Goal: Check status: Check status

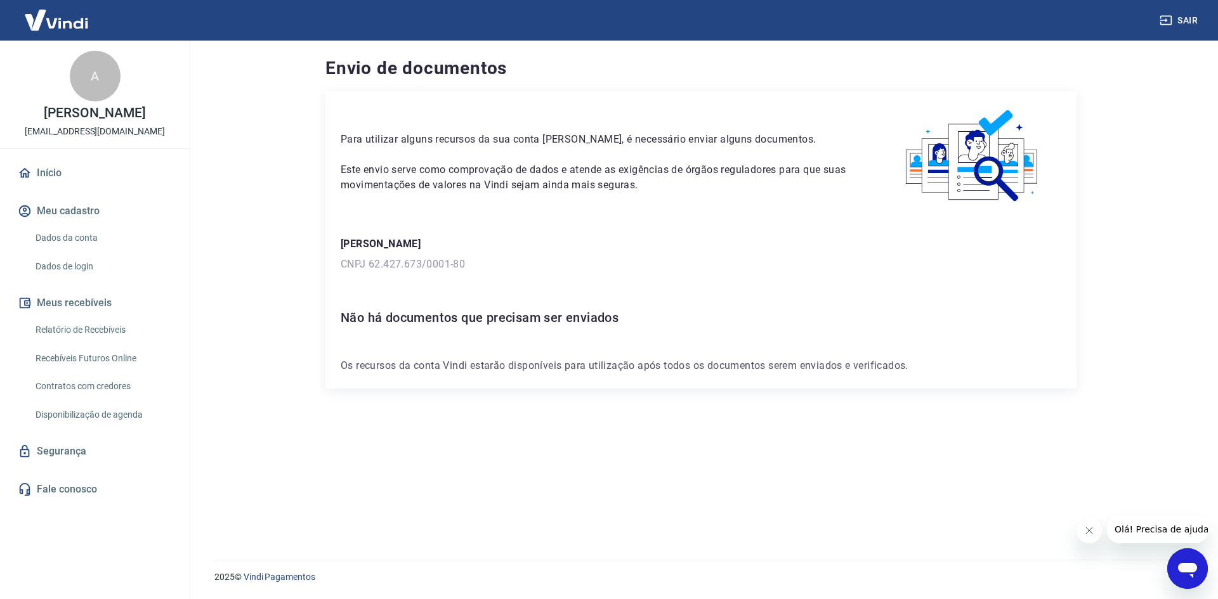
click at [568, 162] on p "Este envio serve como comprovação de dados e atende as exigências de órgãos reg…" at bounding box center [597, 177] width 513 height 30
click at [96, 187] on link "Início" at bounding box center [94, 173] width 159 height 28
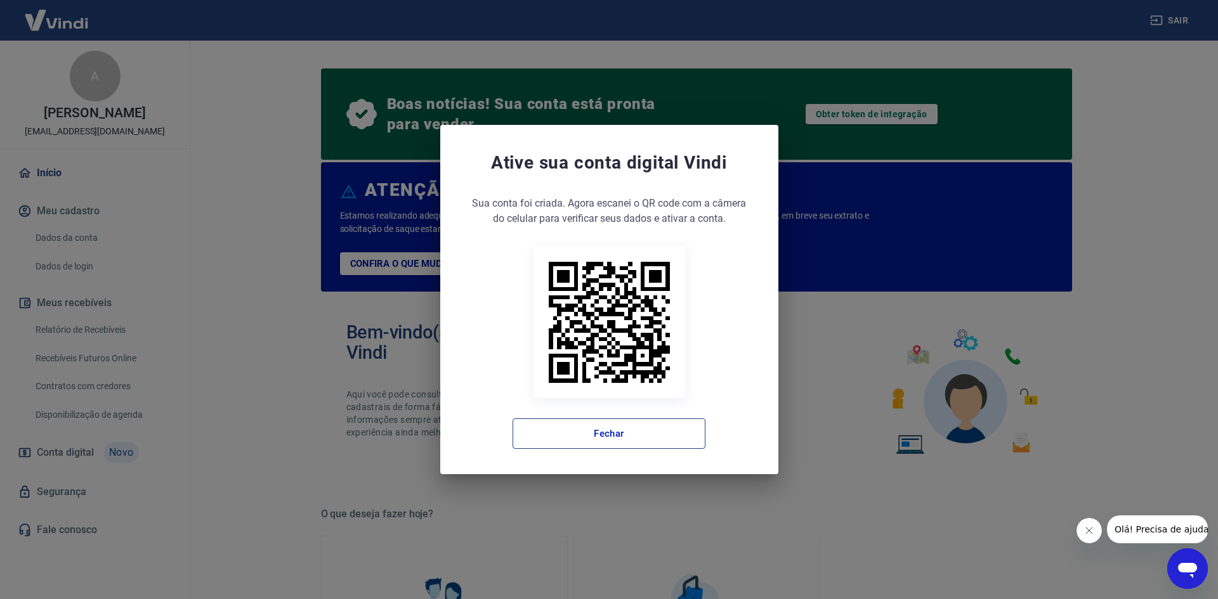
click at [640, 439] on button "Fechar" at bounding box center [608, 434] width 193 height 30
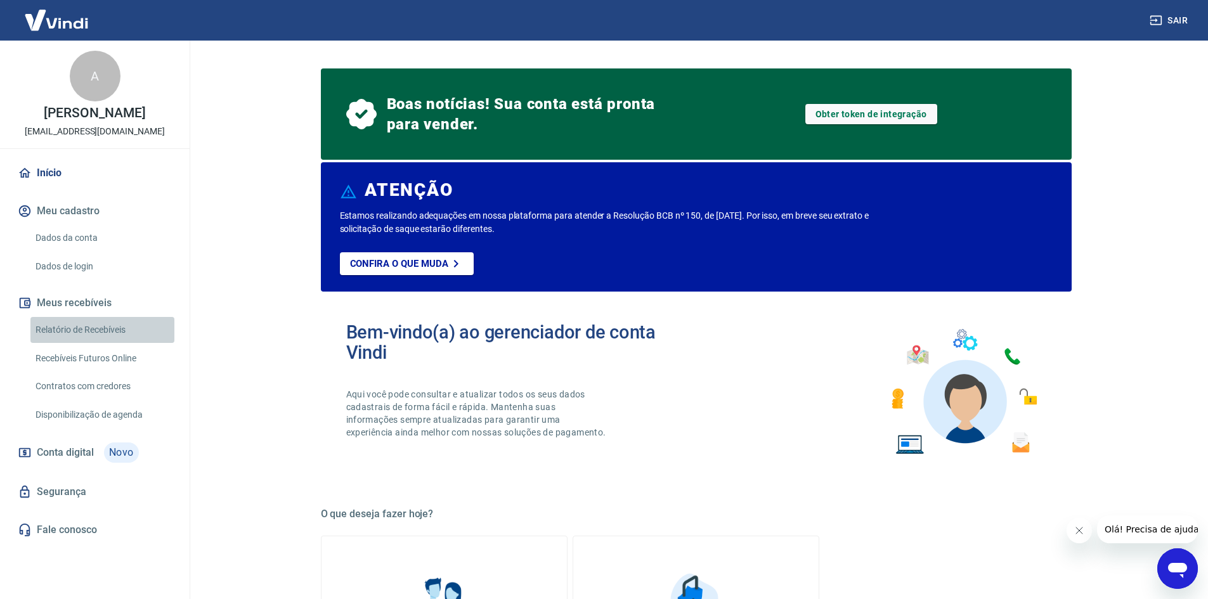
click at [108, 343] on link "Relatório de Recebíveis" at bounding box center [102, 330] width 144 height 26
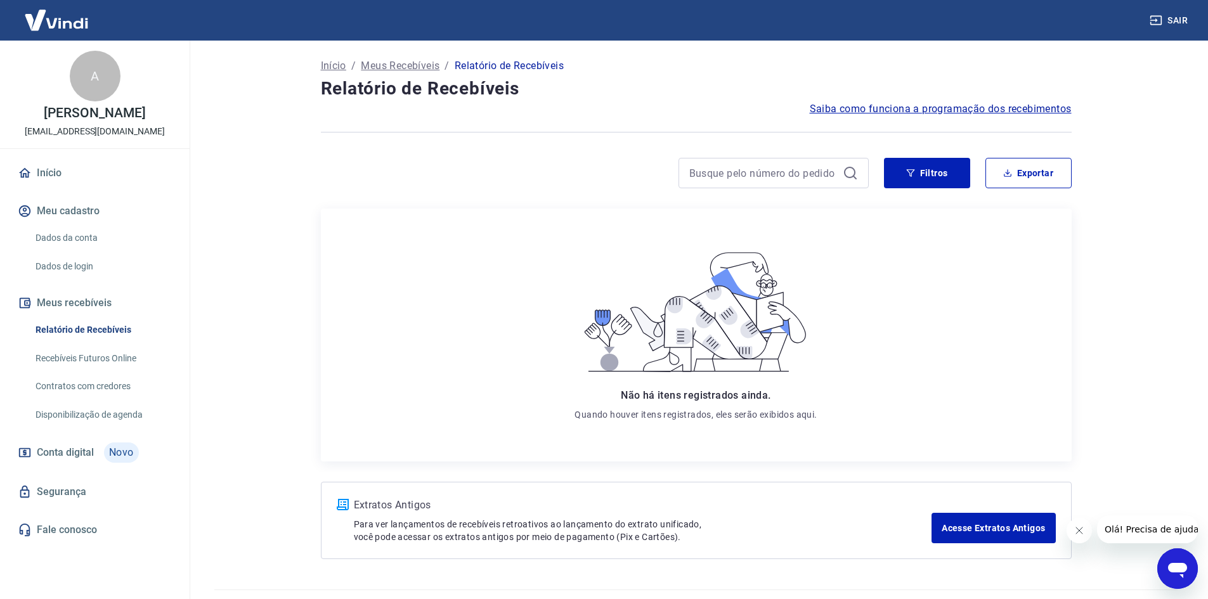
click at [126, 372] on link "Recebíveis Futuros Online" at bounding box center [102, 359] width 144 height 26
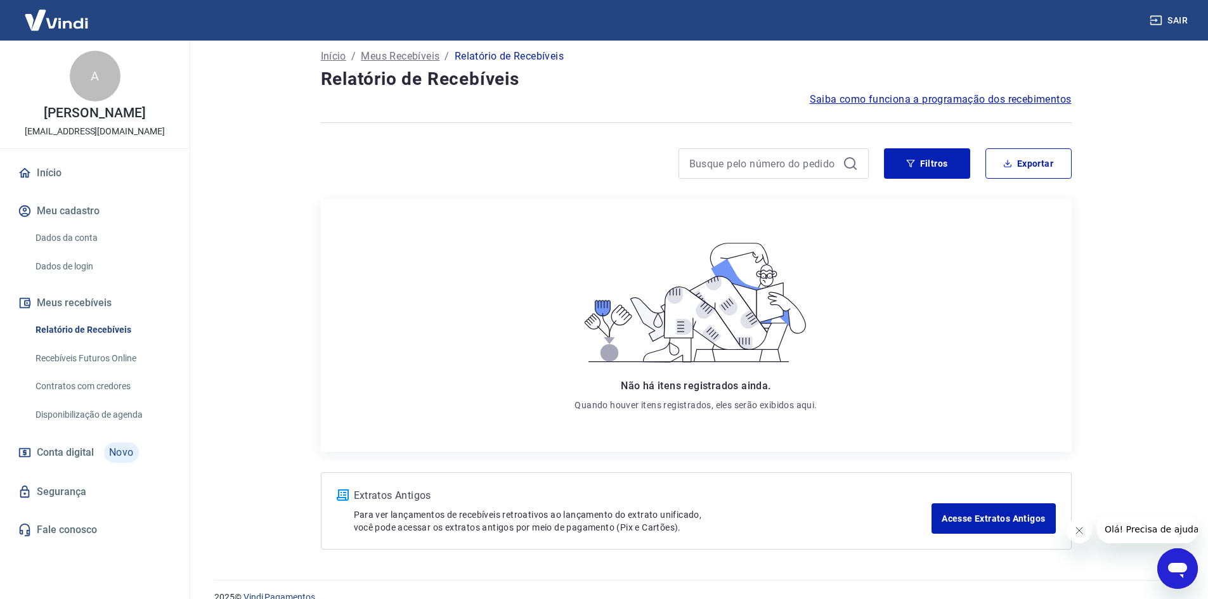
scroll to position [30, 0]
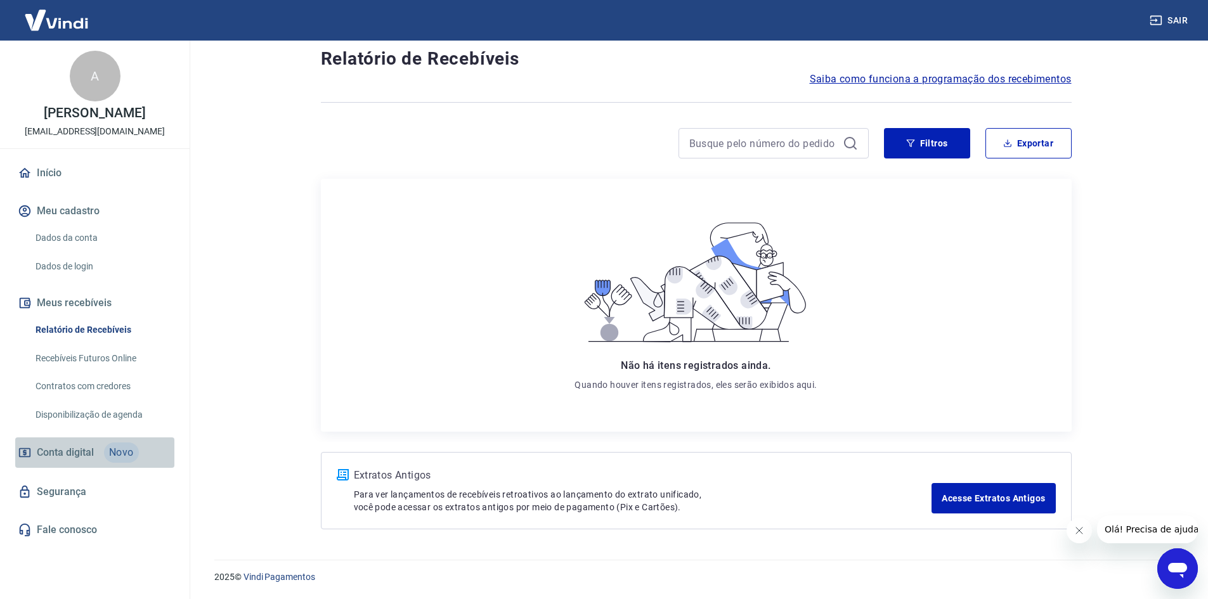
click at [115, 463] on span "Novo" at bounding box center [121, 453] width 35 height 20
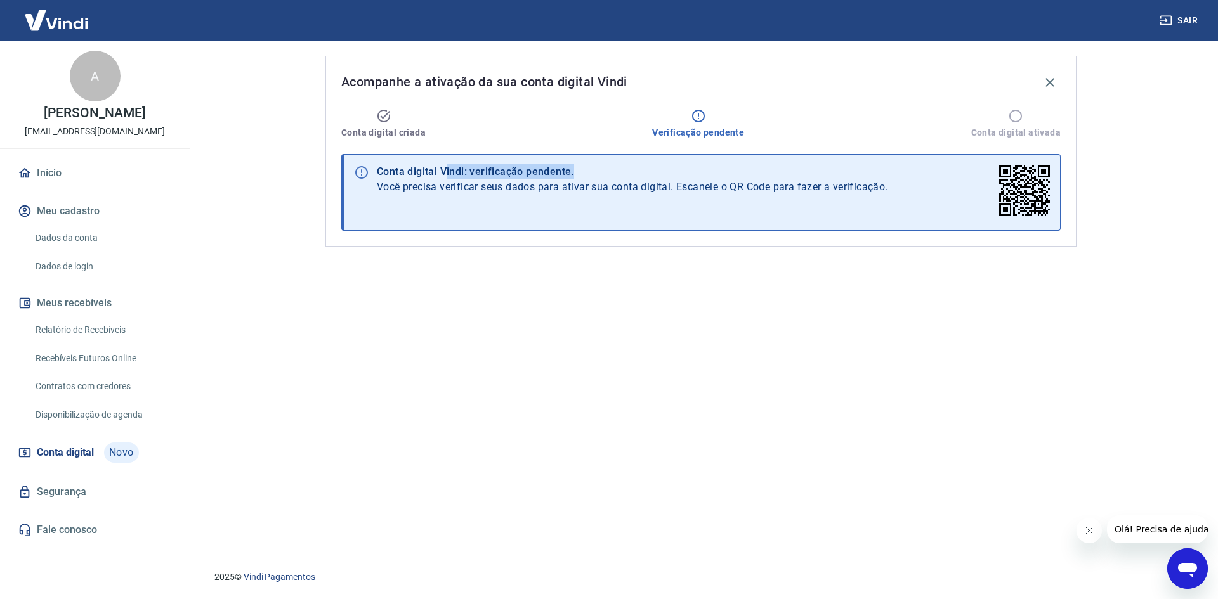
drag, startPoint x: 449, startPoint y: 174, endPoint x: 602, endPoint y: 169, distance: 152.9
click at [580, 169] on div "Conta digital Vindi: verificação pendente." at bounding box center [632, 171] width 511 height 15
drag, startPoint x: 689, startPoint y: 174, endPoint x: 695, endPoint y: 171, distance: 7.1
click at [690, 173] on div "Conta digital Vindi: verificação pendente." at bounding box center [632, 171] width 511 height 15
click at [903, 224] on div "Conta digital Vindi: verificação pendente. Você precisa verificar seus dados pa…" at bounding box center [700, 192] width 719 height 77
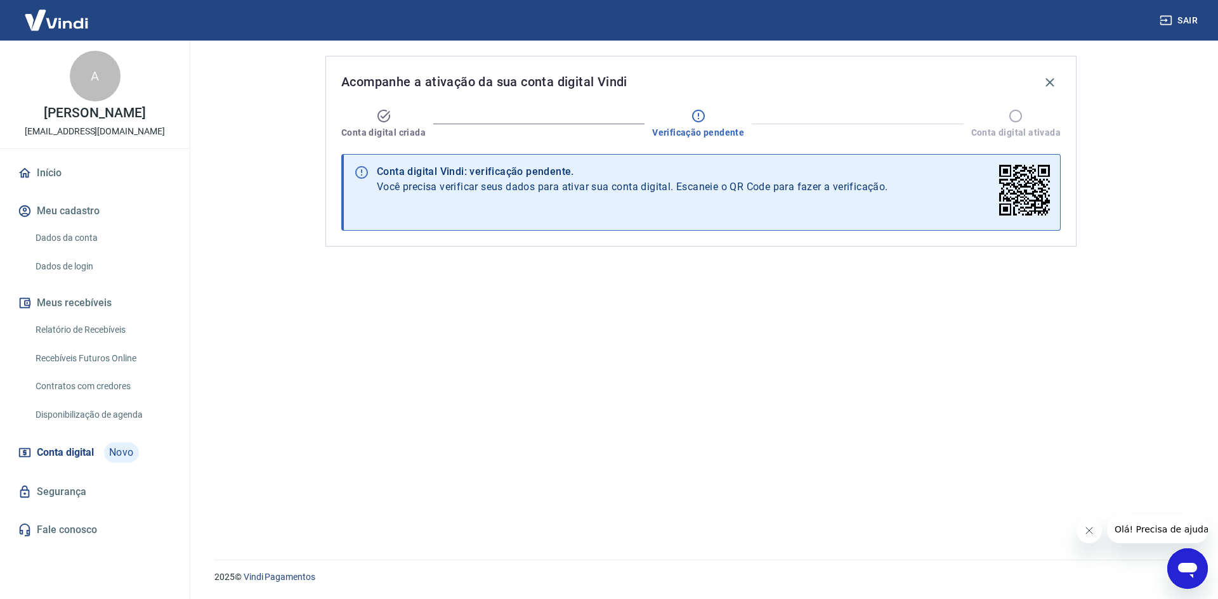
click at [88, 181] on link "Início" at bounding box center [94, 173] width 159 height 28
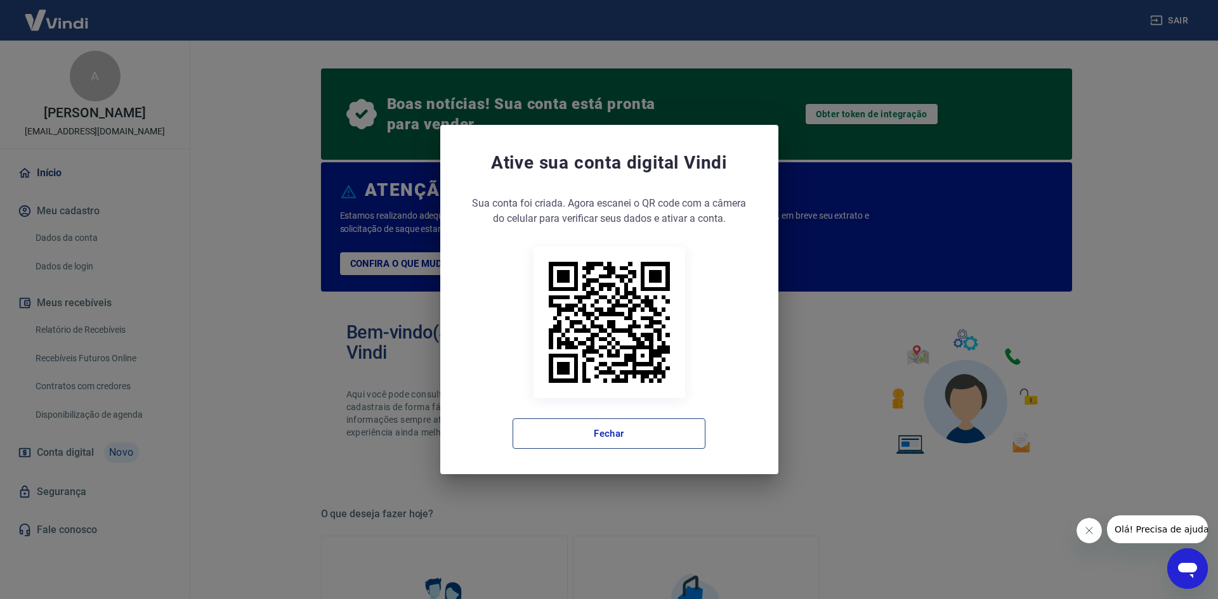
click at [595, 427] on button "Fechar" at bounding box center [608, 434] width 193 height 30
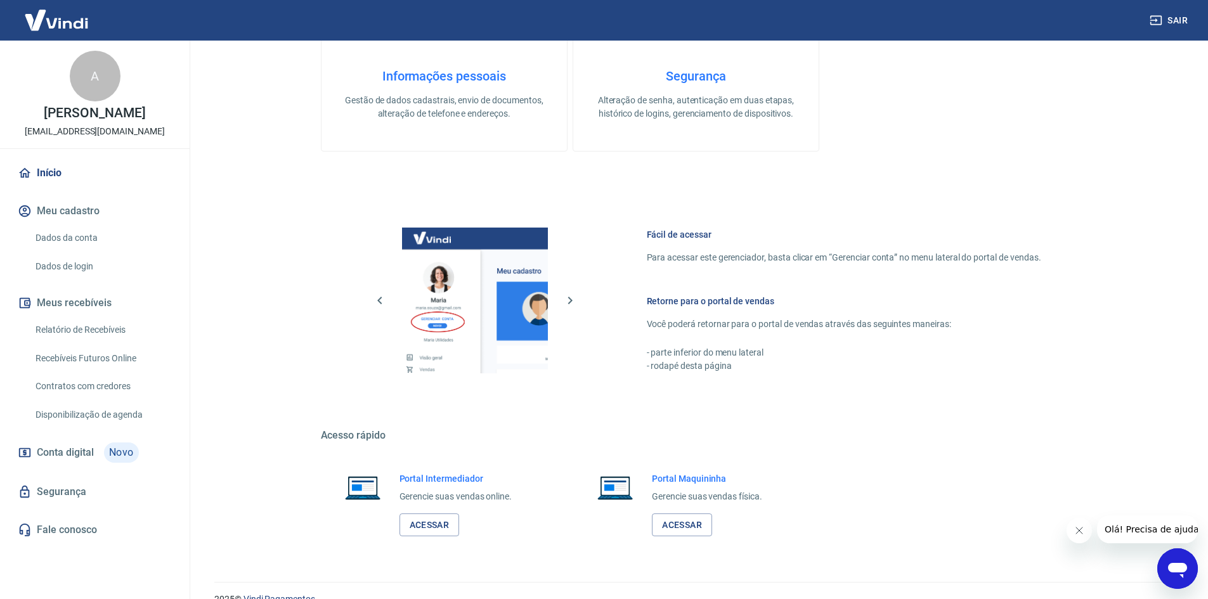
scroll to position [614, 0]
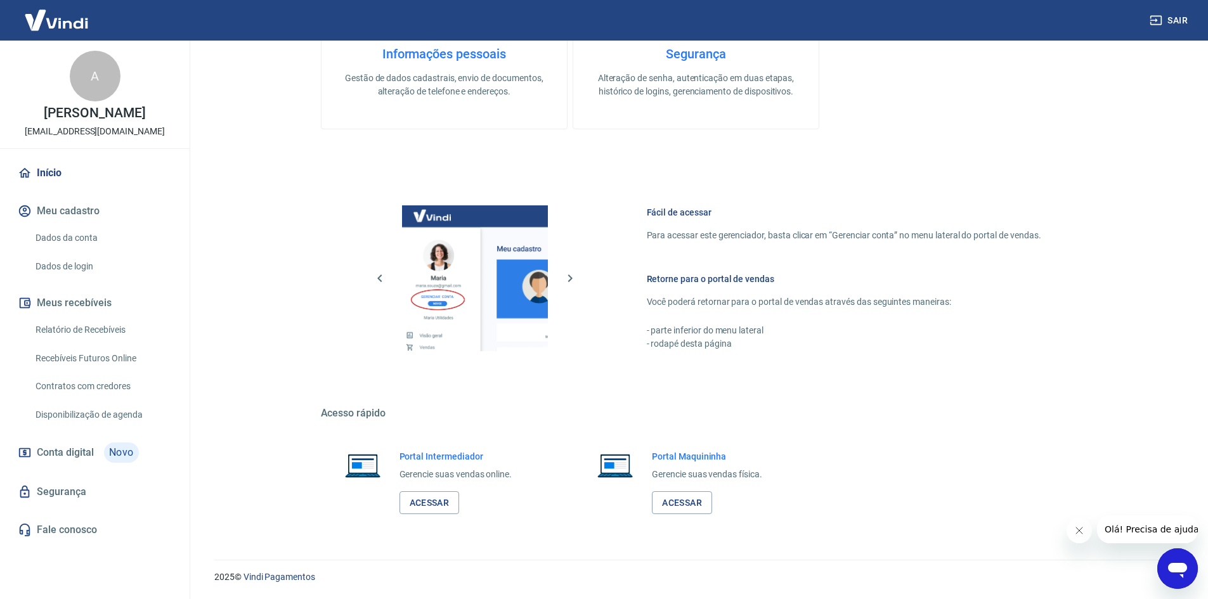
click at [706, 273] on h6 "Retorne para o portal de vendas" at bounding box center [844, 279] width 394 height 13
click at [707, 279] on h6 "Retorne para o portal de vendas" at bounding box center [844, 279] width 394 height 13
click at [670, 298] on p "Você poderá retornar para o portal de vendas através das seguintes maneiras:" at bounding box center [844, 302] width 394 height 13
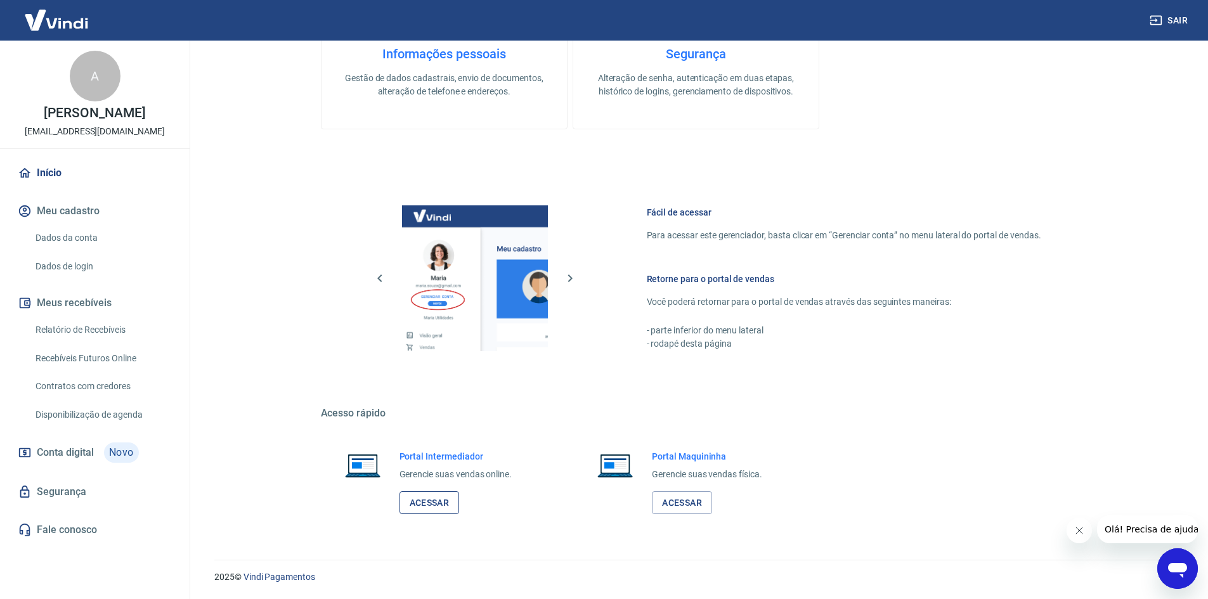
click at [437, 501] on link "Acessar" at bounding box center [430, 502] width 60 height 23
